Goal: Book appointment/travel/reservation

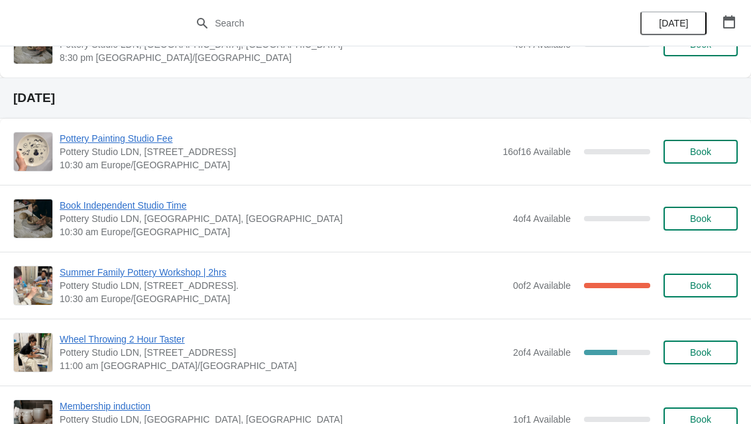
scroll to position [1987, 0]
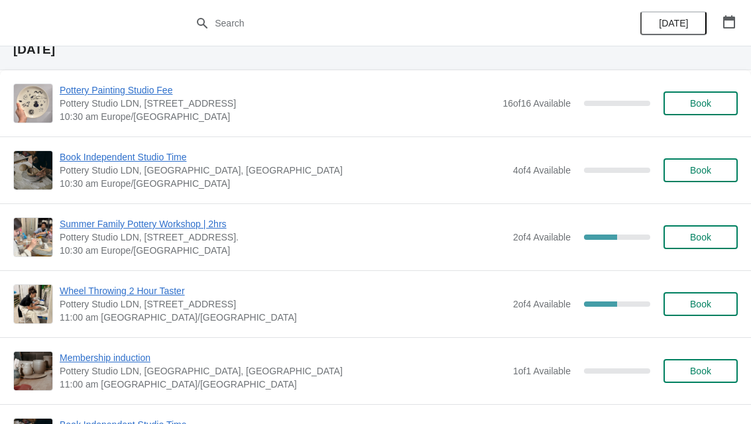
scroll to position [2038, 0]
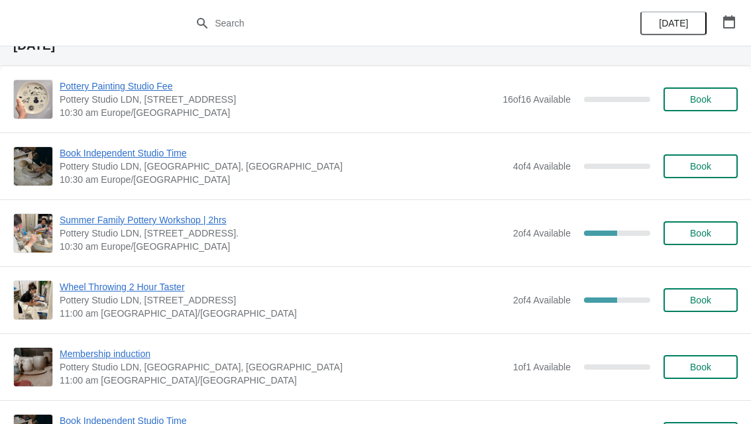
click at [703, 233] on span "Book" at bounding box center [700, 233] width 21 height 11
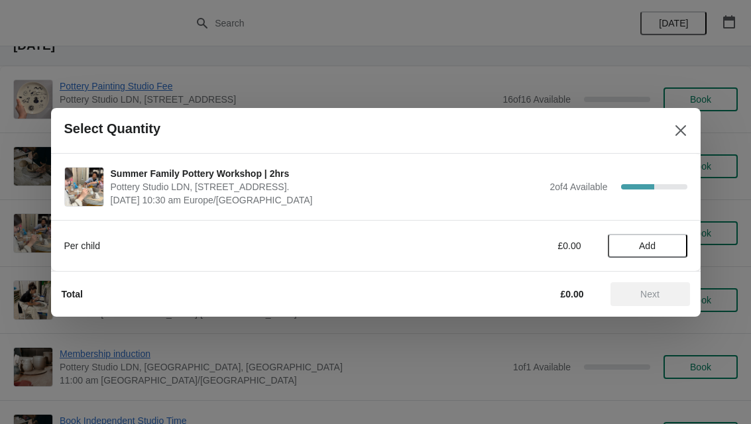
click at [654, 249] on span "Add" at bounding box center [647, 246] width 17 height 11
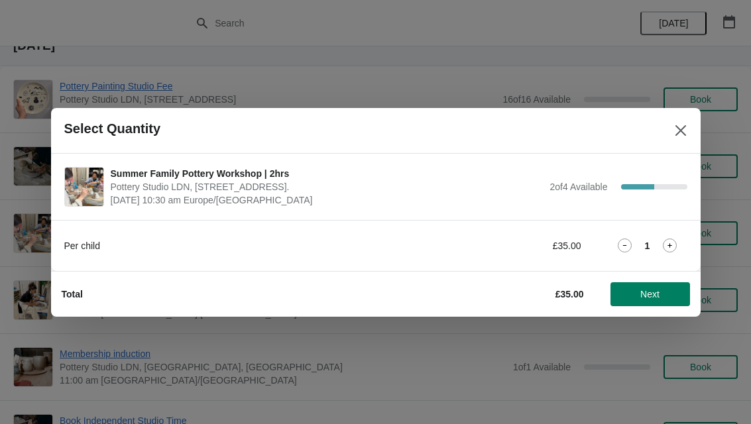
click at [653, 295] on span "Next" at bounding box center [649, 294] width 19 height 11
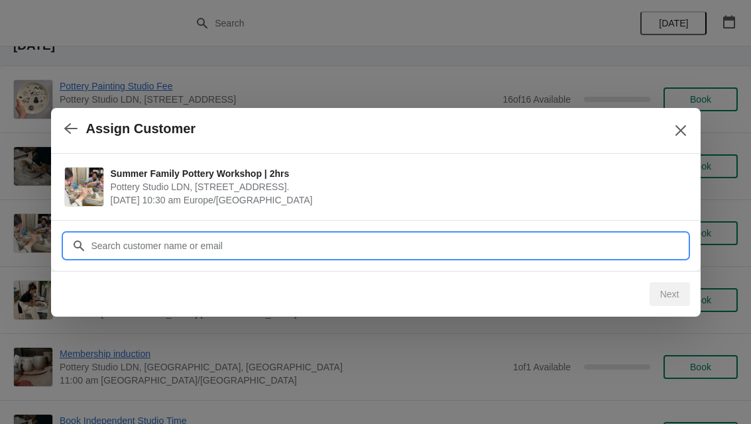
click at [166, 243] on input "Customer" at bounding box center [389, 246] width 596 height 24
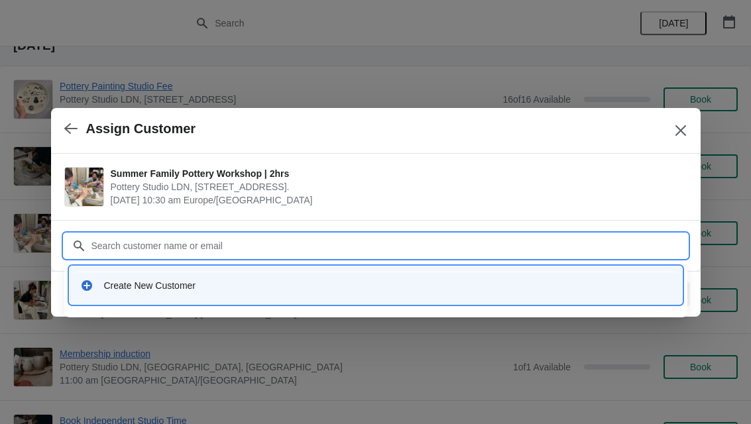
click at [101, 290] on div "Create New Customer" at bounding box center [375, 285] width 591 height 13
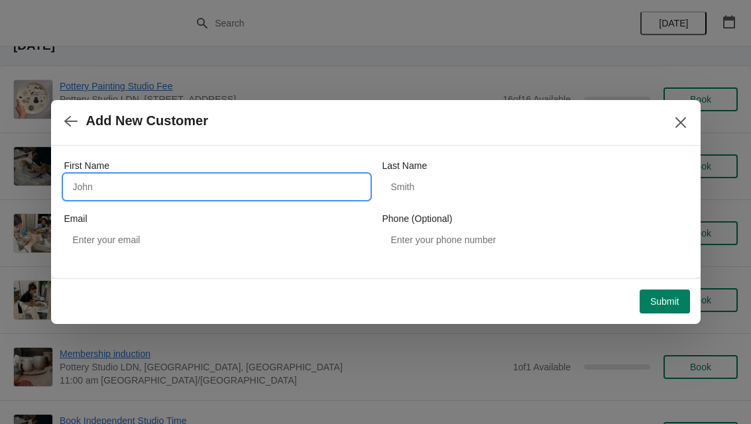
click at [89, 186] on input "First Name" at bounding box center [216, 187] width 305 height 24
type input "[PERSON_NAME]"
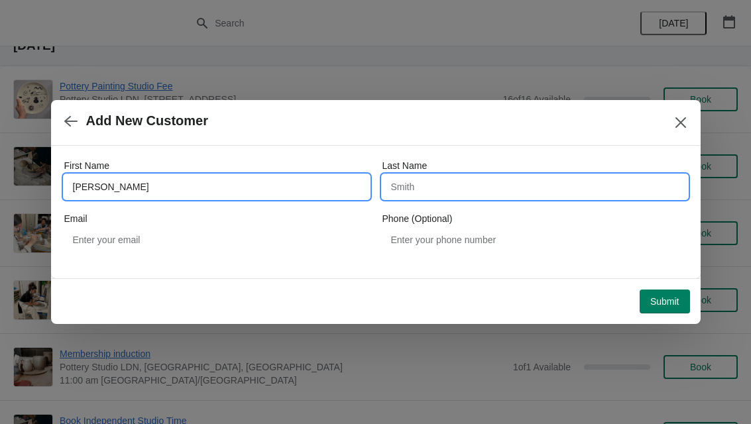
click at [429, 183] on input "Last Name" at bounding box center [534, 187] width 305 height 24
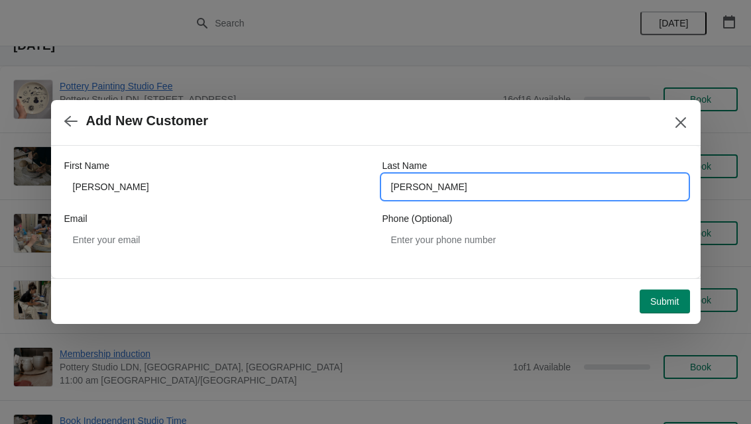
type input "[PERSON_NAME]"
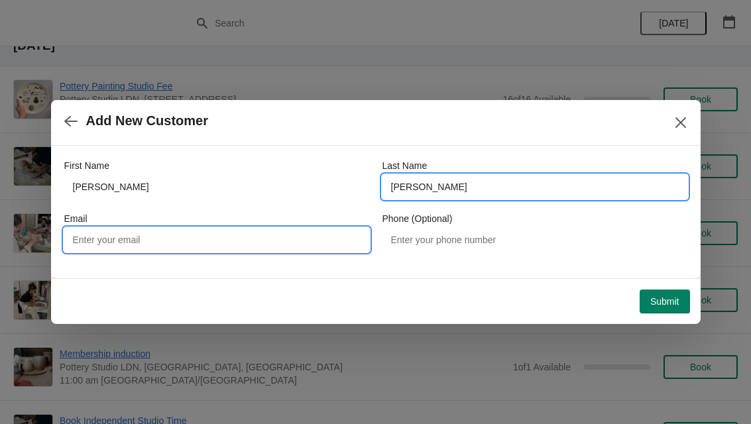
click at [90, 248] on input "Email" at bounding box center [216, 240] width 305 height 24
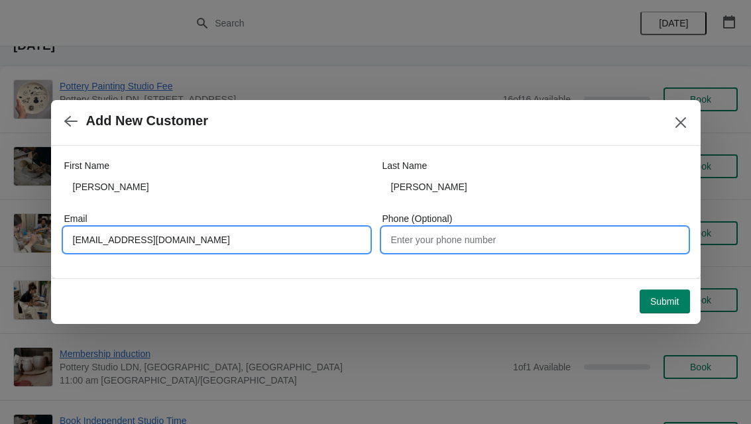
click at [500, 244] on input "Phone (Optional)" at bounding box center [534, 240] width 305 height 24
click at [251, 245] on input "[EMAIL_ADDRESS][DOMAIN_NAME]" at bounding box center [216, 240] width 305 height 24
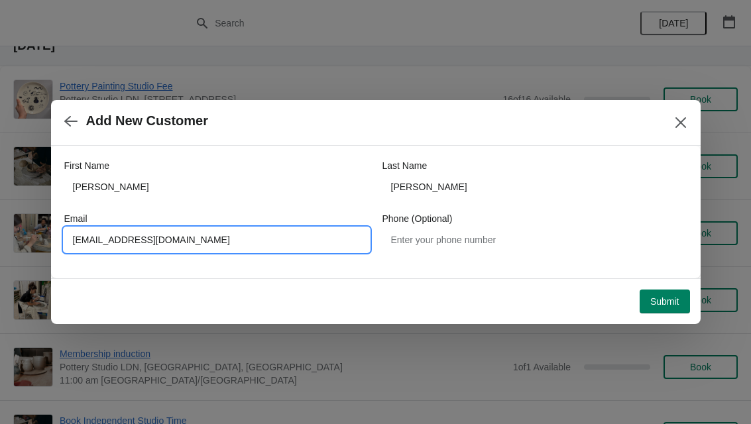
type input "[EMAIL_ADDRESS][DOMAIN_NAME]"
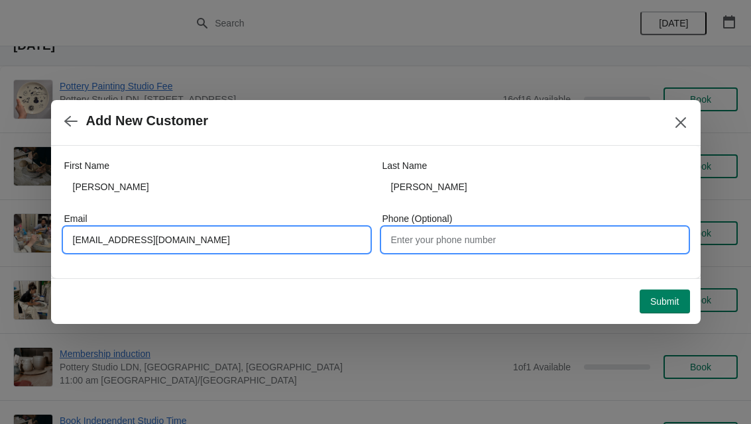
click at [447, 247] on input "Phone (Optional)" at bounding box center [534, 240] width 305 height 24
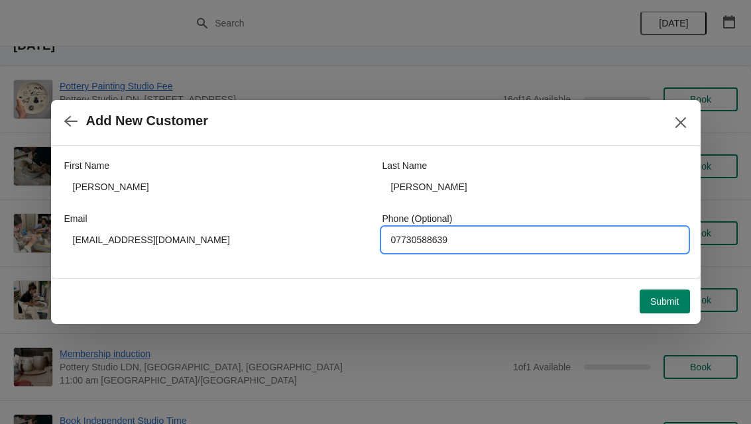
type input "07730588639"
click at [652, 304] on span "Submit" at bounding box center [664, 301] width 29 height 11
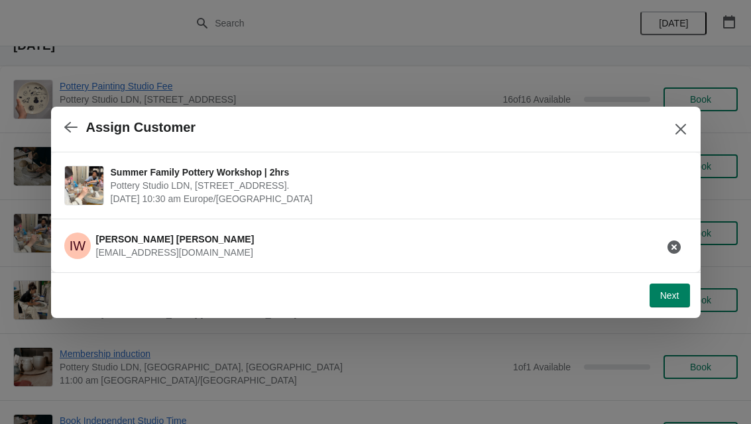
click at [667, 299] on span "Next" at bounding box center [669, 295] width 19 height 11
